Goal: Information Seeking & Learning: Learn about a topic

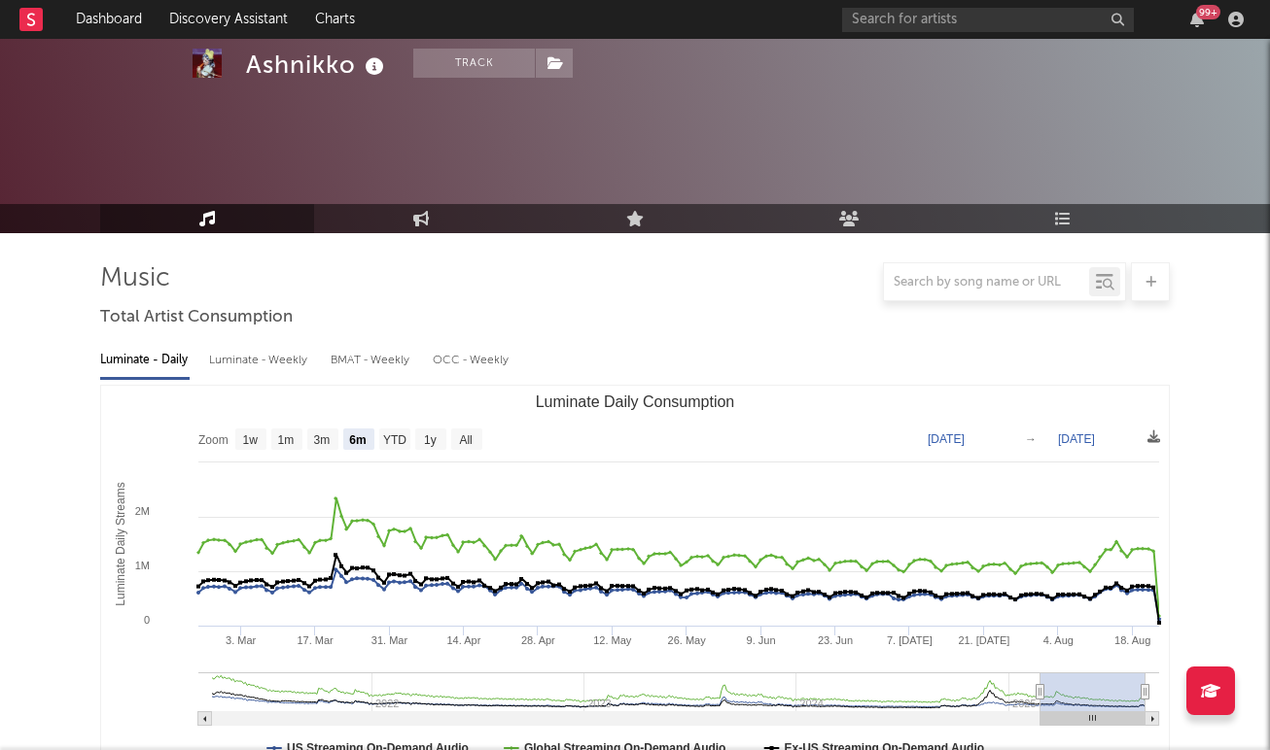
select select "6m"
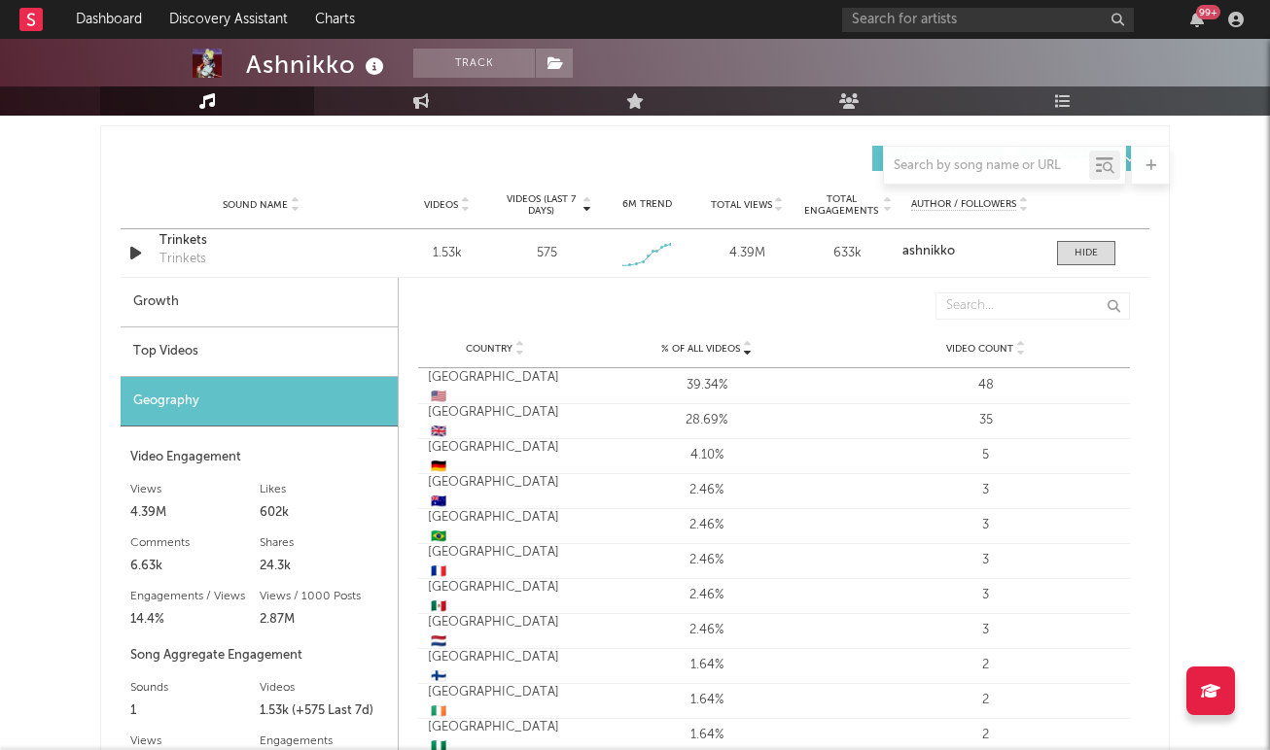
scroll to position [1294, 0]
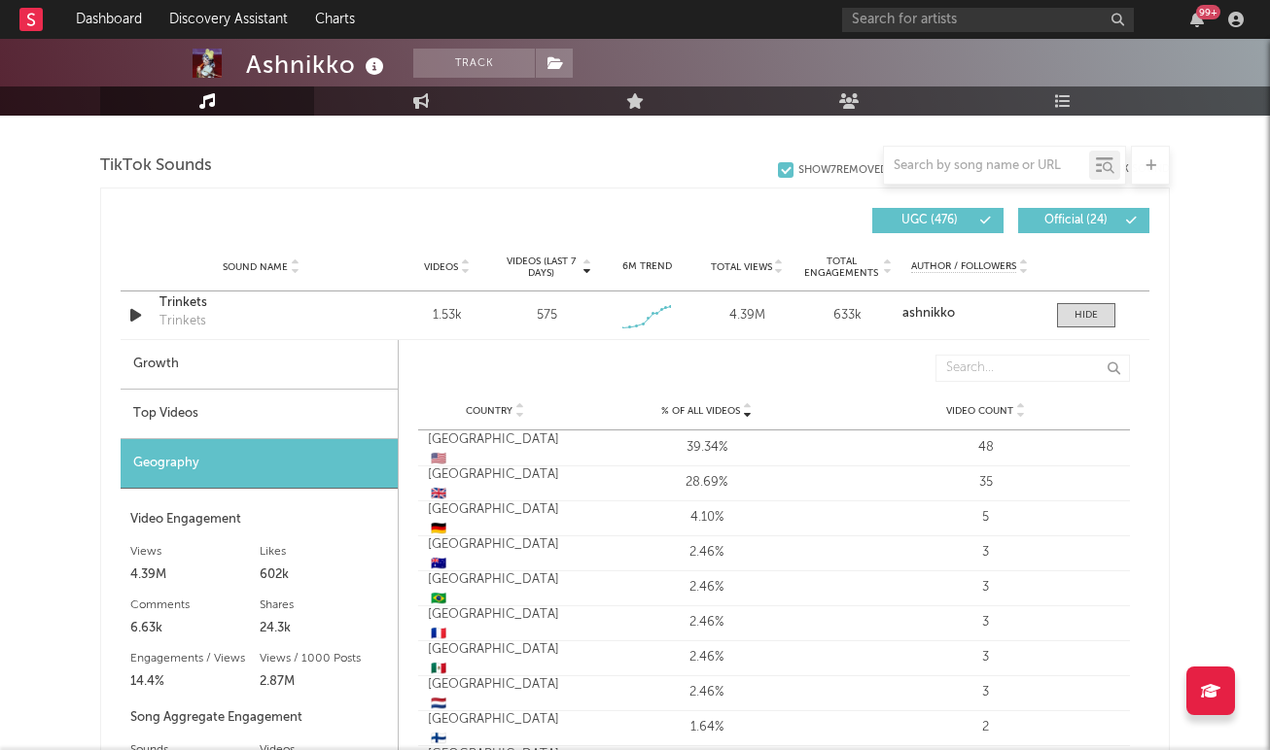
click at [569, 207] on div "Videos (last 7 days) Sound Name Videos Videos (last 7 days) Total Views Total E…" at bounding box center [635, 220] width 1028 height 45
click at [318, 380] on div "Growth" at bounding box center [259, 365] width 277 height 50
select select "1w"
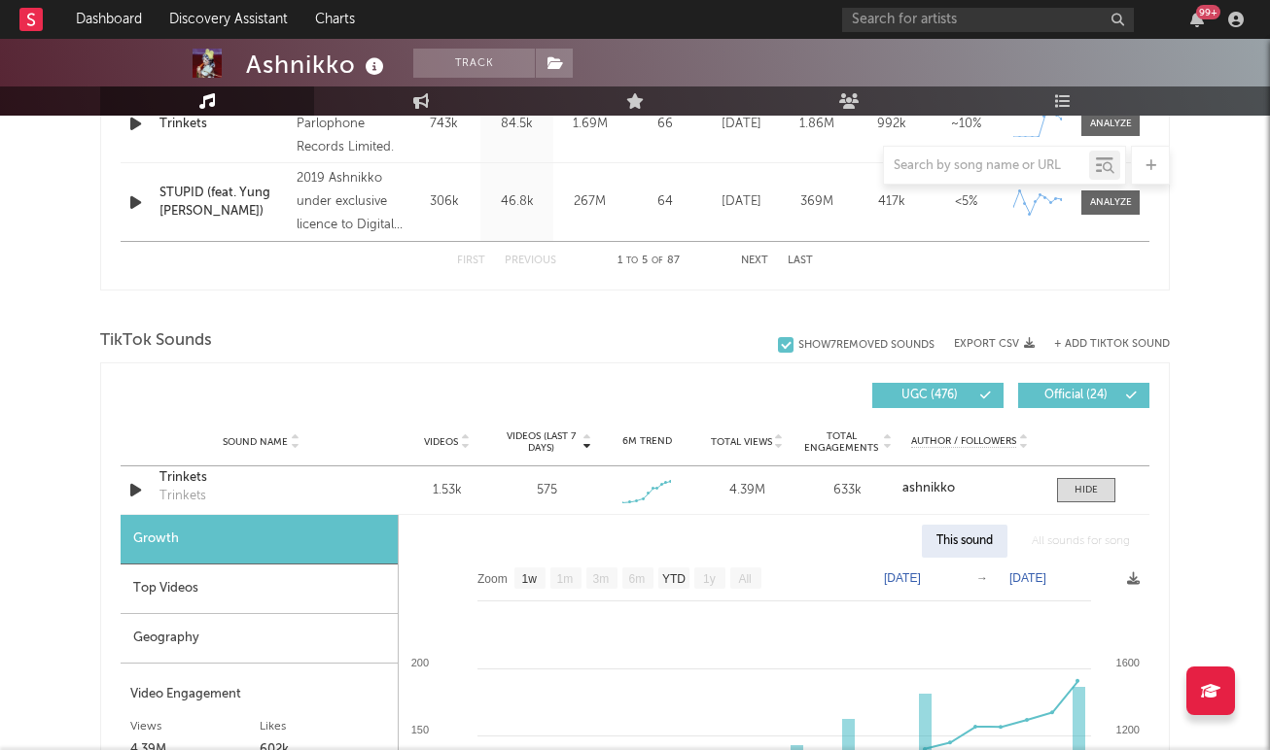
scroll to position [1141, 0]
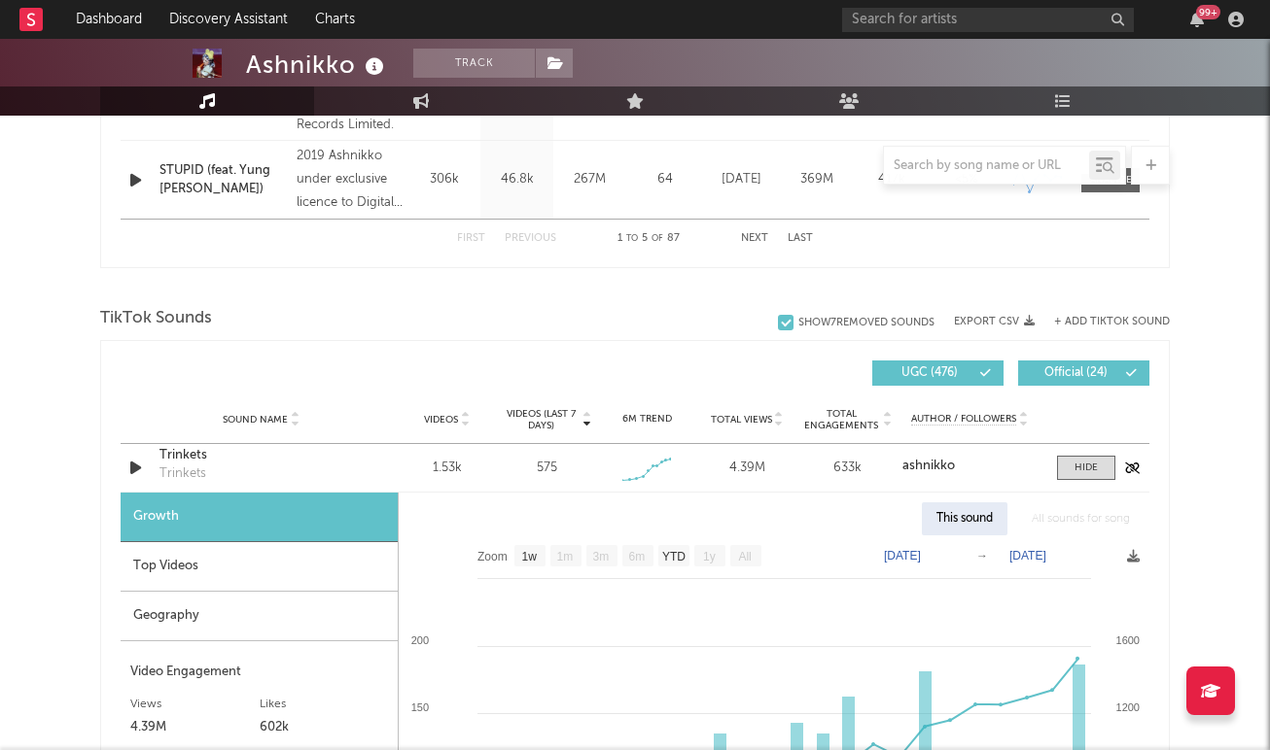
click at [267, 452] on div "Trinkets" at bounding box center [260, 455] width 203 height 19
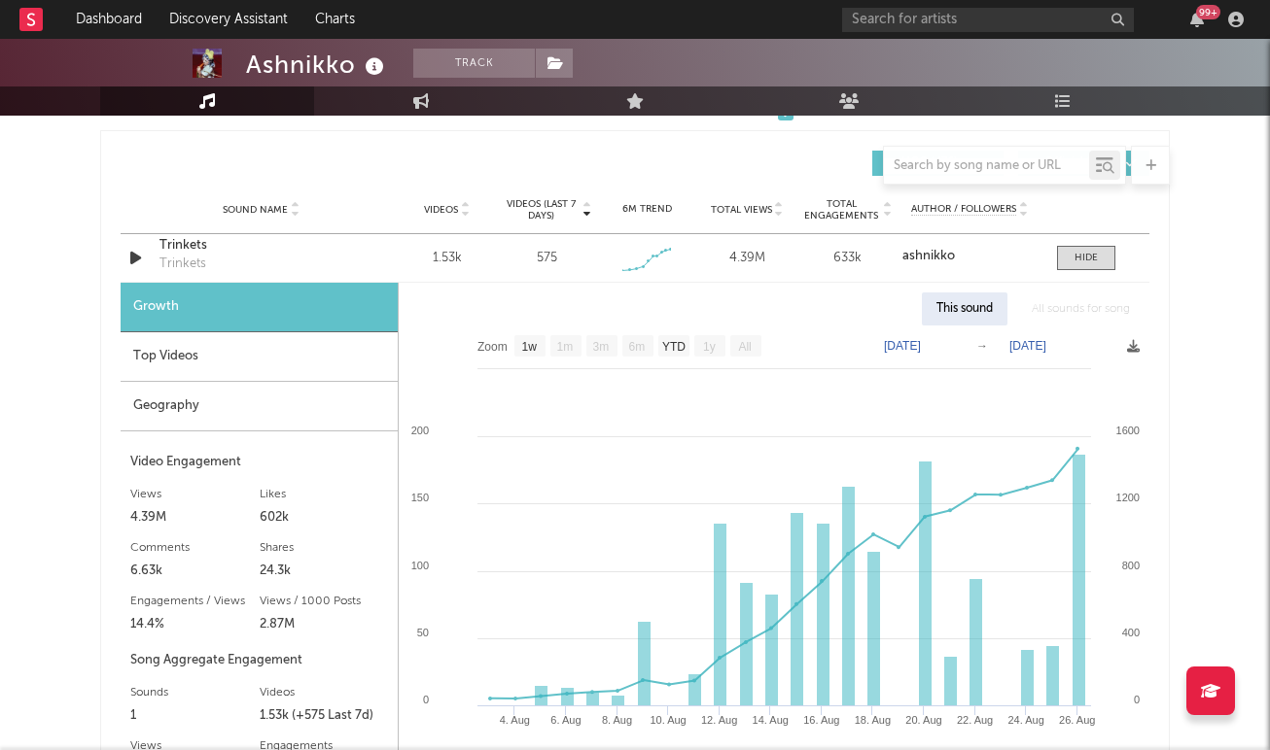
scroll to position [1352, 0]
click at [282, 354] on div "Top Videos" at bounding box center [259, 356] width 277 height 50
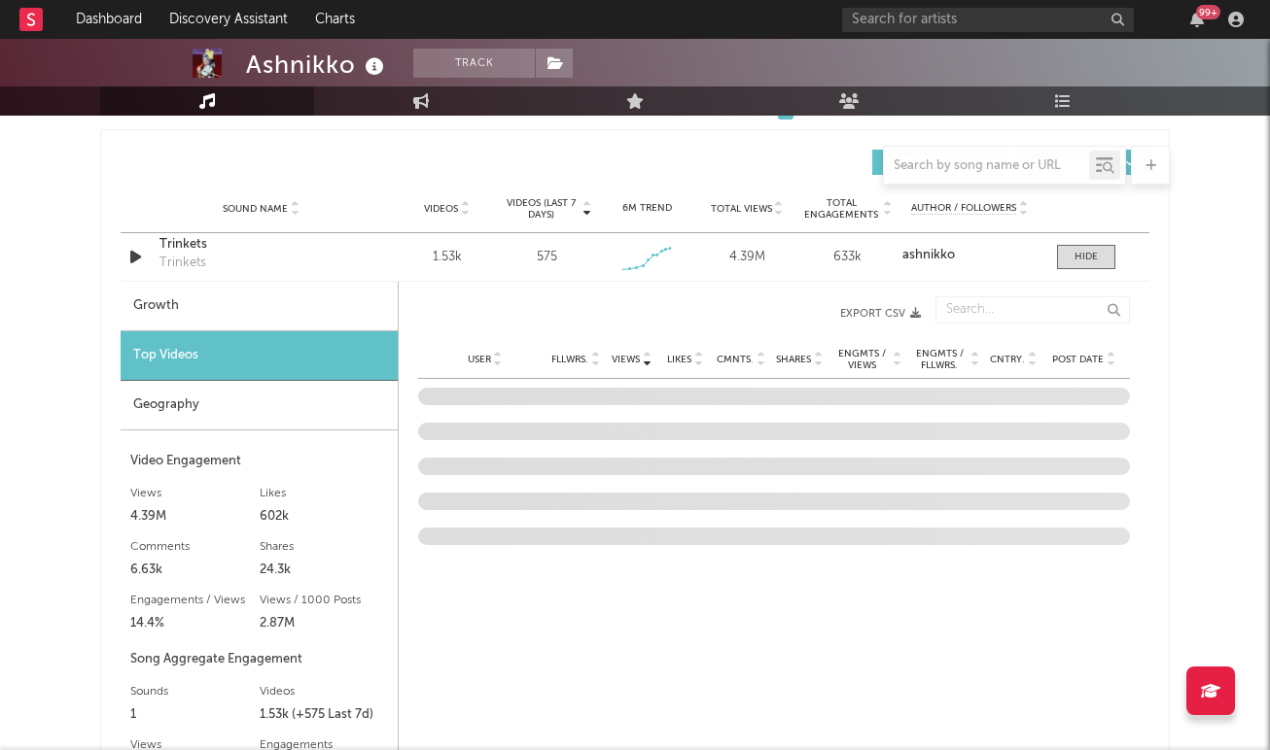
click at [281, 379] on div "Top Videos" at bounding box center [259, 356] width 277 height 50
click at [288, 282] on div "Growth" at bounding box center [259, 307] width 277 height 50
select select "1w"
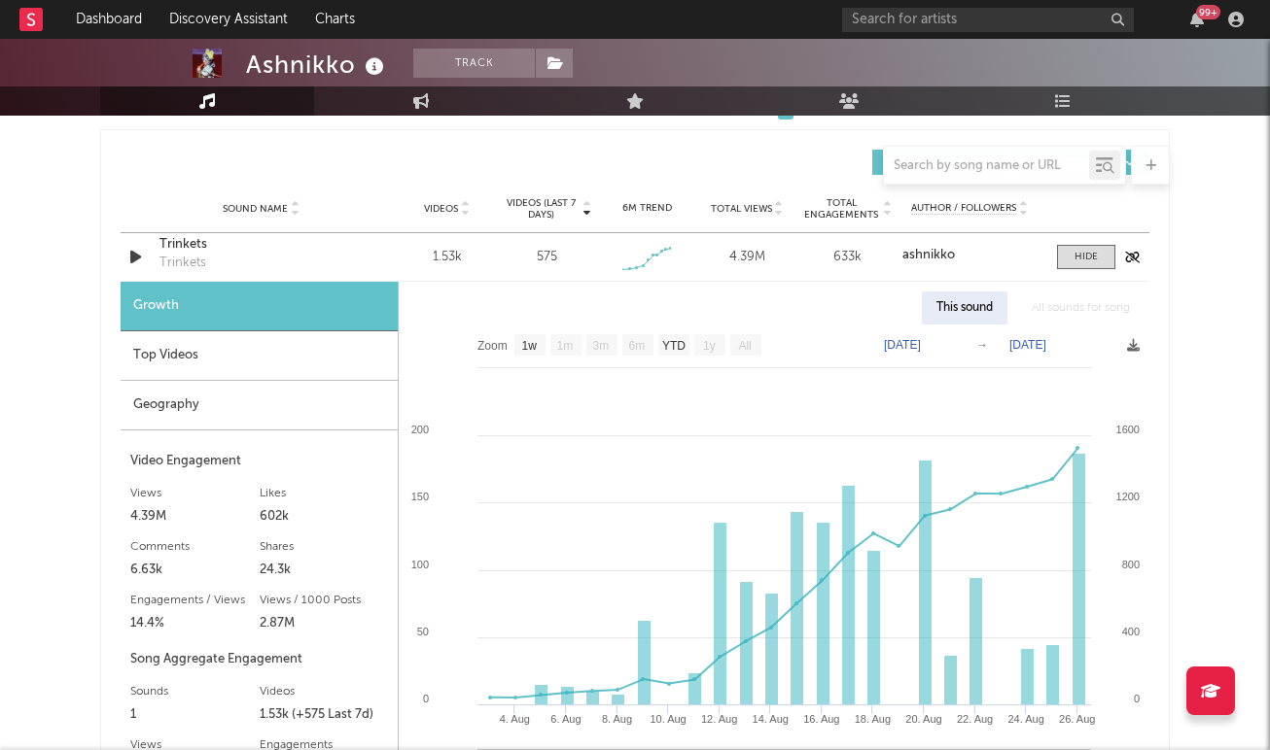
click at [1060, 269] on div "Sound Name Trinkets Trinkets Videos 1.53k Videos (last 7 days) 575 Weekly Growt…" at bounding box center [635, 257] width 1028 height 48
click at [1086, 261] on div at bounding box center [1085, 257] width 23 height 15
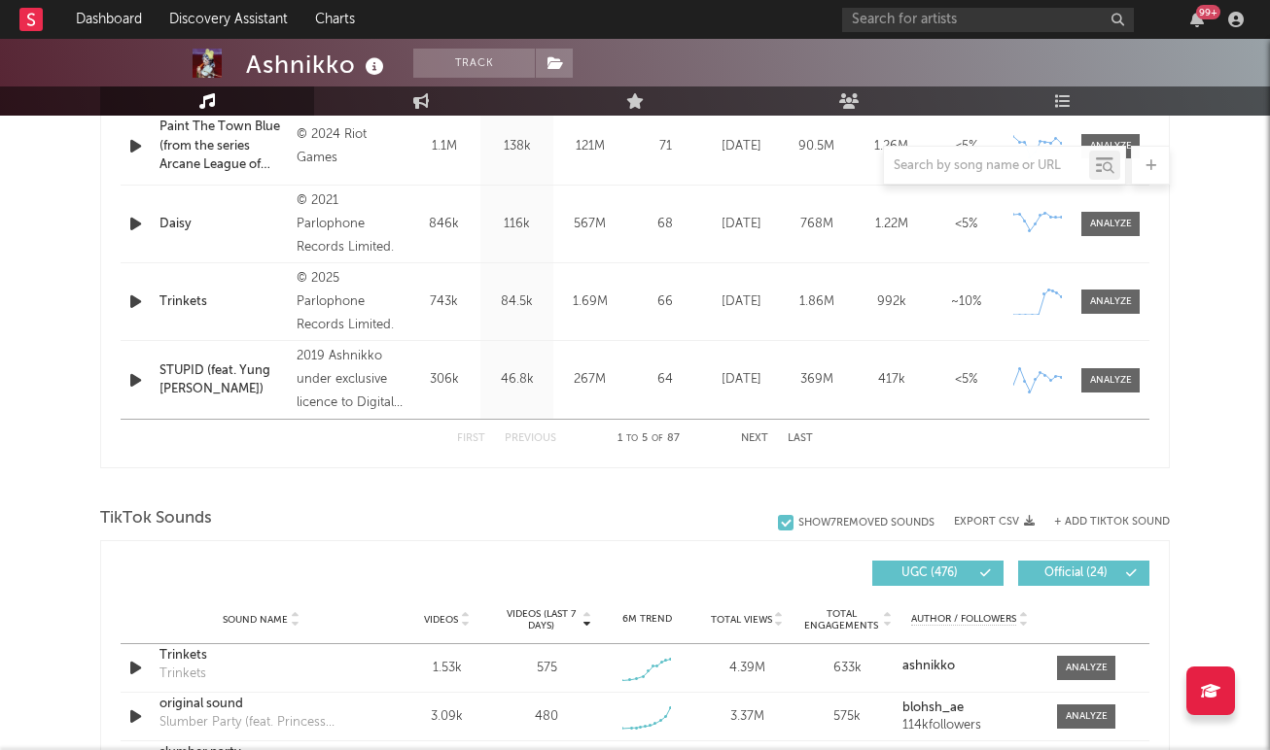
scroll to position [940, 0]
